Goal: Task Accomplishment & Management: Manage account settings

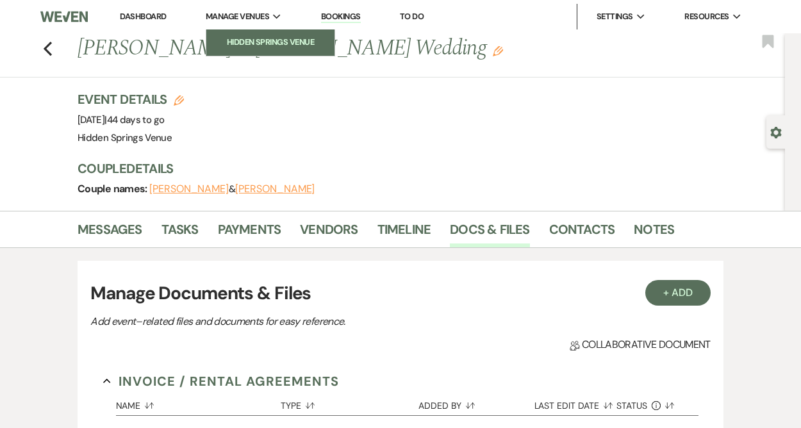
click at [255, 41] on li "Hidden Springs Venue" at bounding box center [270, 42] width 115 height 13
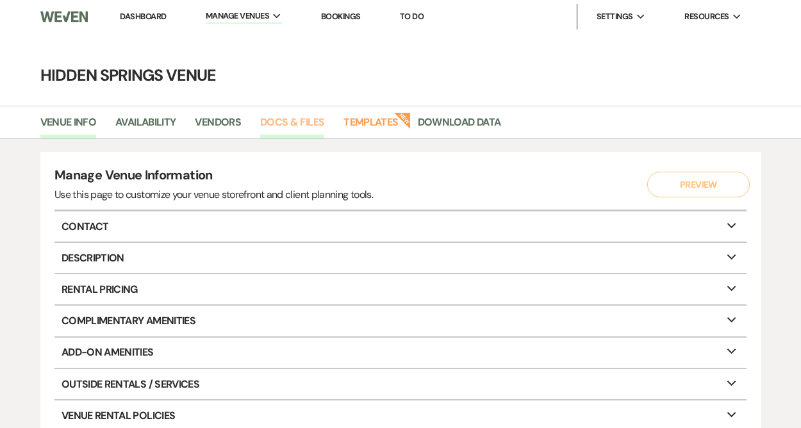
click at [304, 120] on link "Docs & Files" at bounding box center [292, 126] width 64 height 24
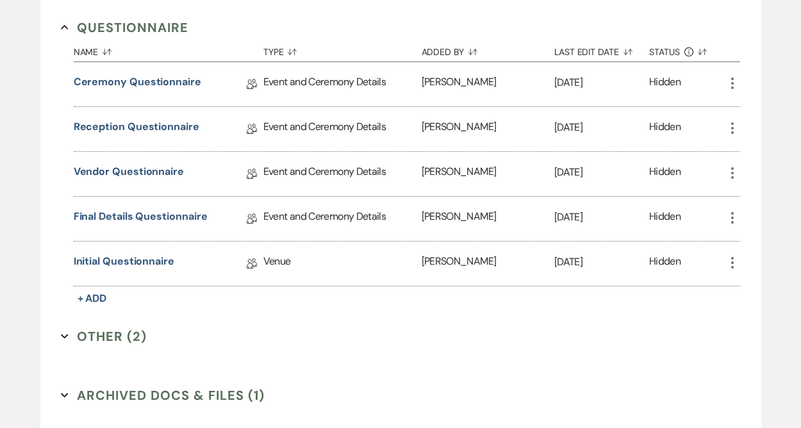
scroll to position [2016, 0]
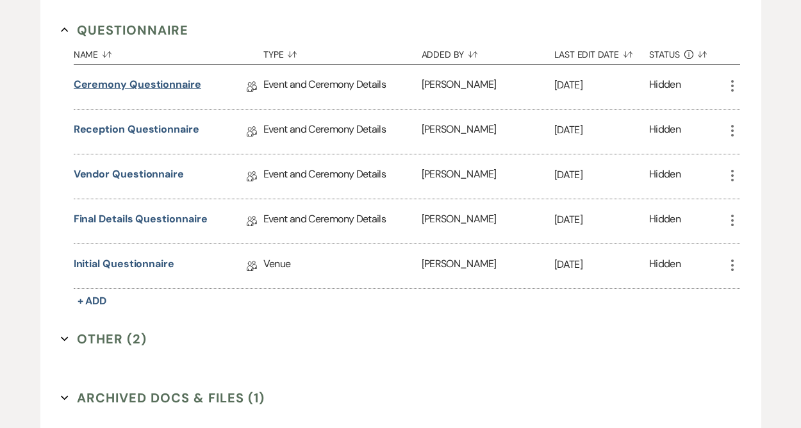
click at [181, 80] on link "Ceremony Questionnaire" at bounding box center [138, 87] width 128 height 20
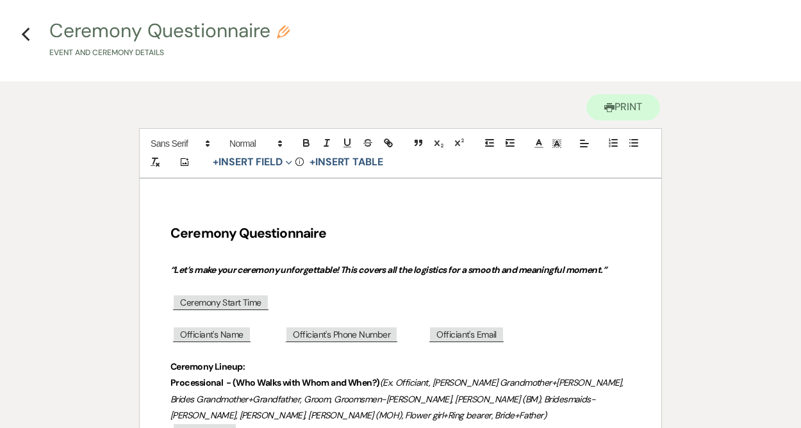
scroll to position [47, 0]
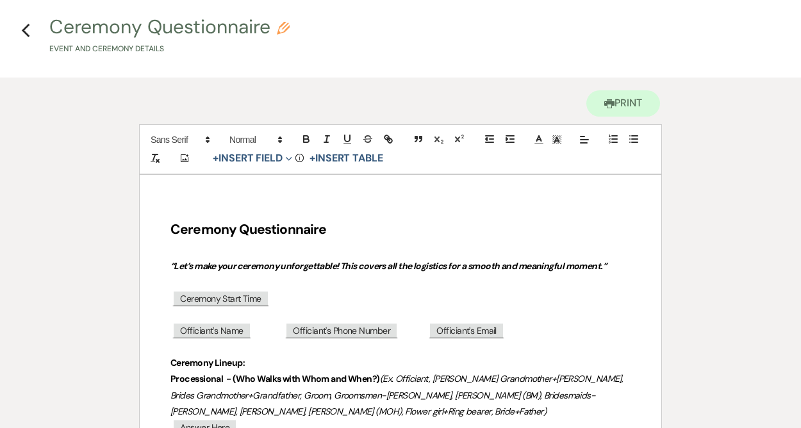
click at [495, 229] on h2 "Ceremony Questionnaire" at bounding box center [400, 230] width 460 height 24
click at [616, 347] on p at bounding box center [400, 347] width 460 height 16
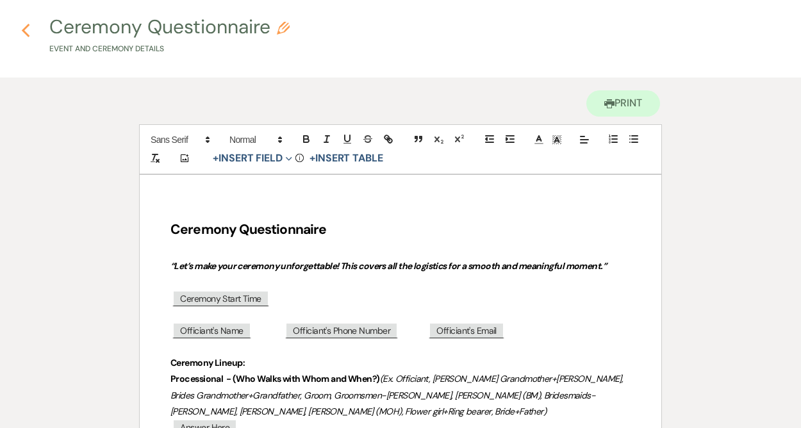
click at [26, 32] on icon "Previous" at bounding box center [26, 30] width 10 height 15
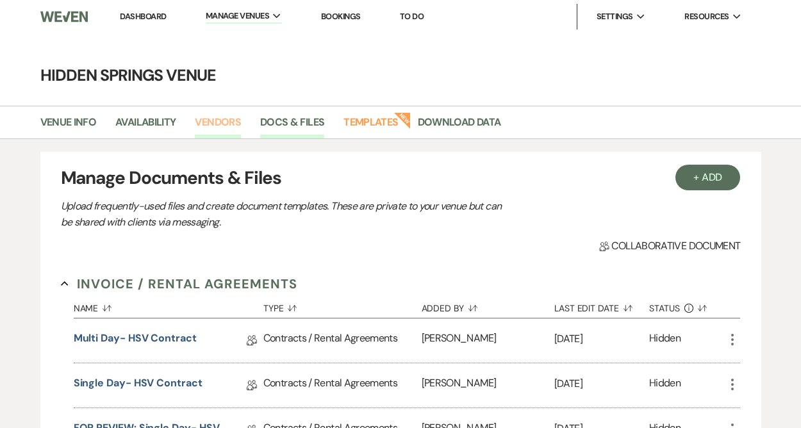
click at [215, 122] on link "Vendors" at bounding box center [218, 126] width 46 height 24
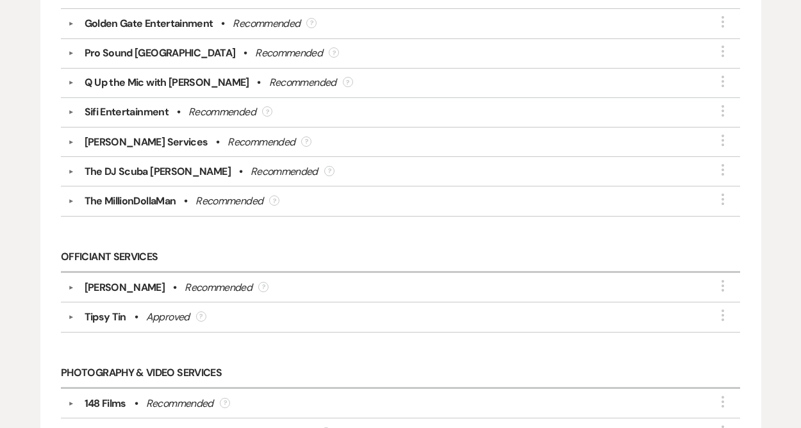
scroll to position [3029, 0]
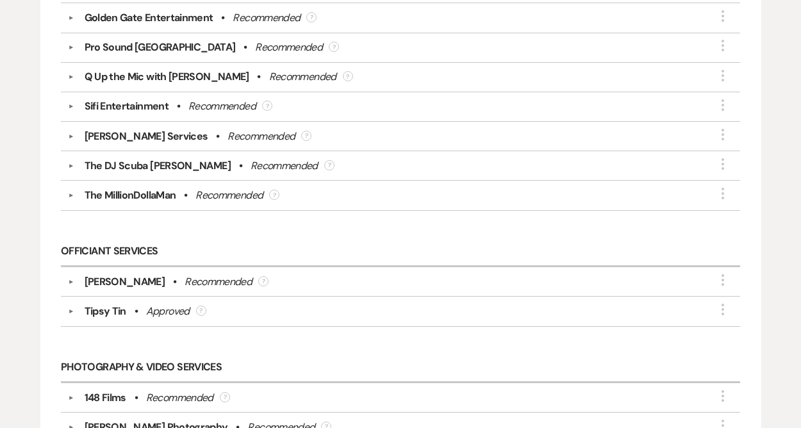
click at [133, 274] on div "[PERSON_NAME]" at bounding box center [125, 281] width 81 height 15
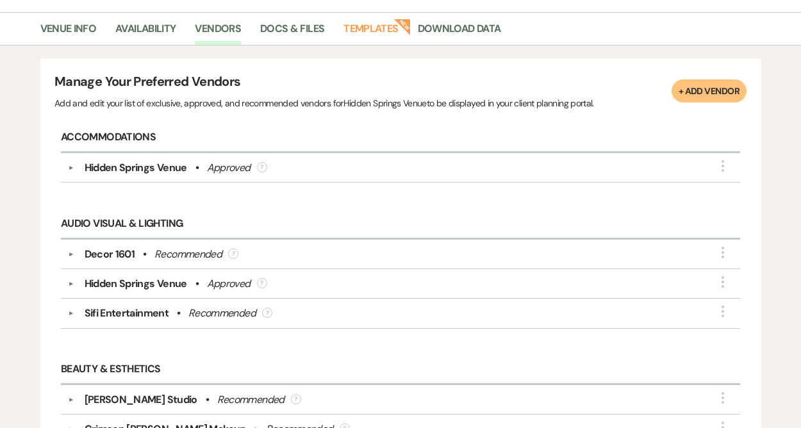
scroll to position [0, 0]
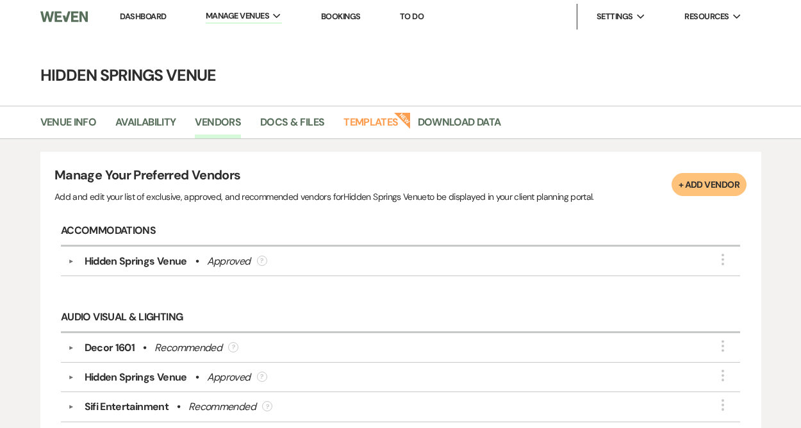
click at [137, 21] on link "Dashboard" at bounding box center [143, 16] width 46 height 11
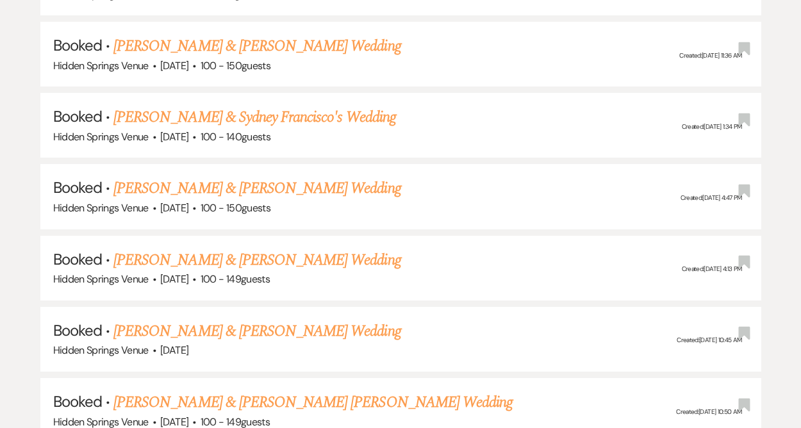
scroll to position [1126, 0]
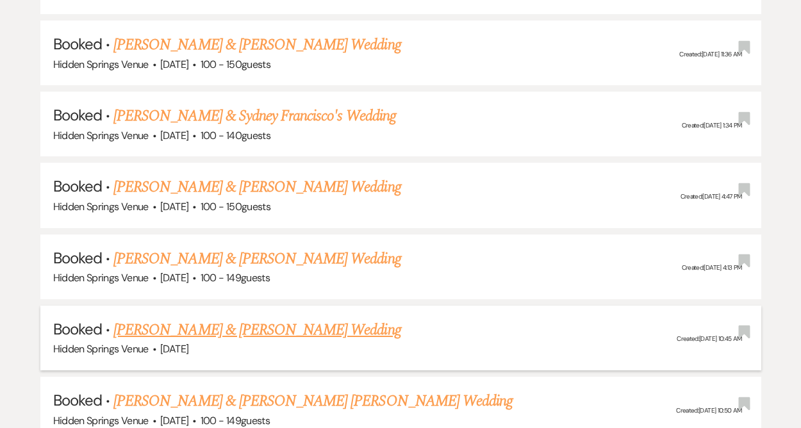
click at [233, 326] on link "[PERSON_NAME] & [PERSON_NAME] Wedding" at bounding box center [256, 329] width 287 height 23
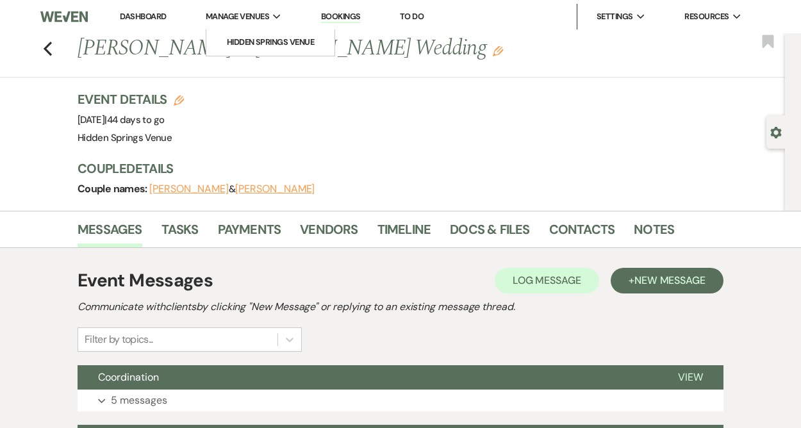
click at [245, 15] on span "Manage Venues" at bounding box center [237, 16] width 63 height 13
click at [259, 38] on li "Hidden Springs Venue" at bounding box center [270, 42] width 115 height 13
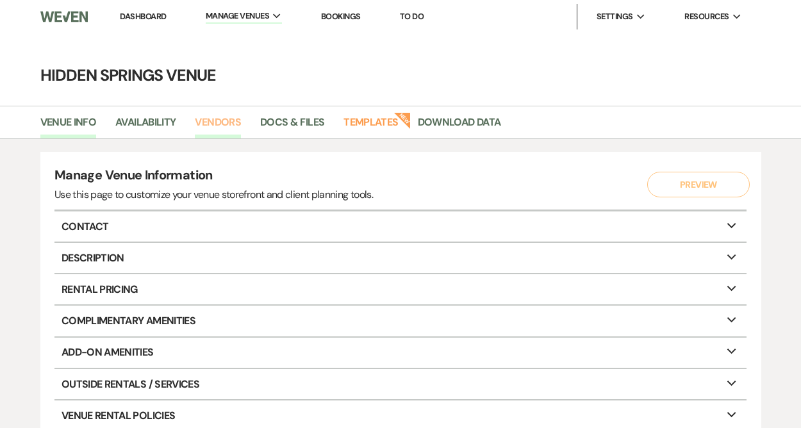
click at [215, 117] on link "Vendors" at bounding box center [218, 126] width 46 height 24
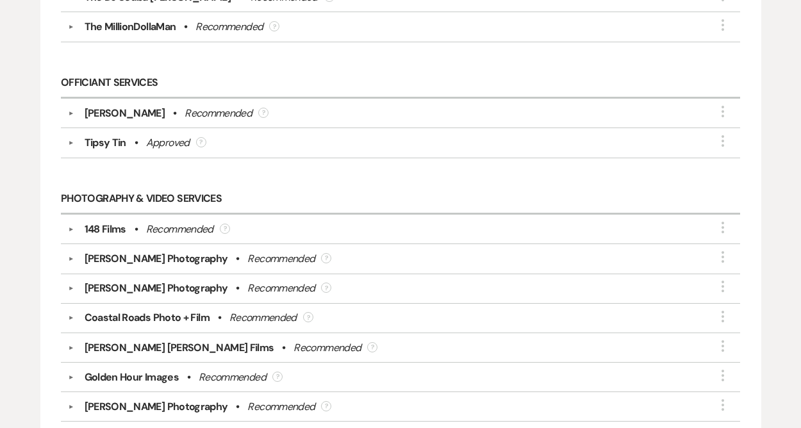
scroll to position [3198, 0]
